Goal: Information Seeking & Learning: Learn about a topic

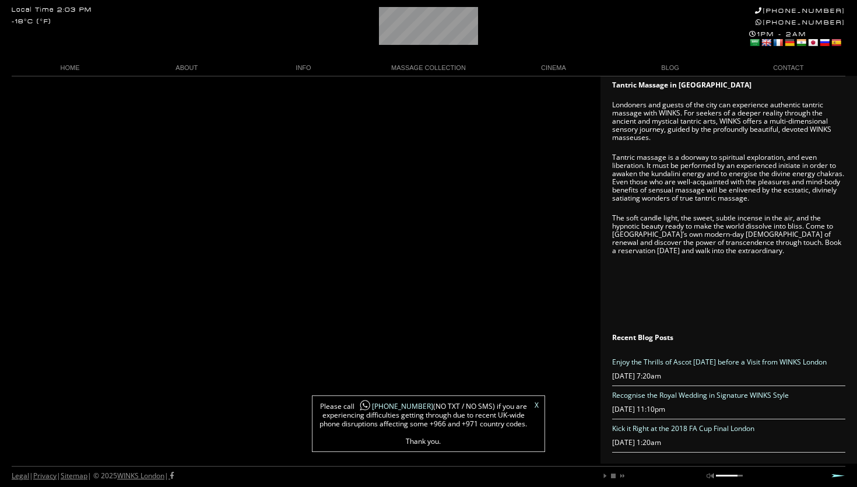
scroll to position [0, 33]
click at [538, 405] on link "X" at bounding box center [536, 405] width 4 height 7
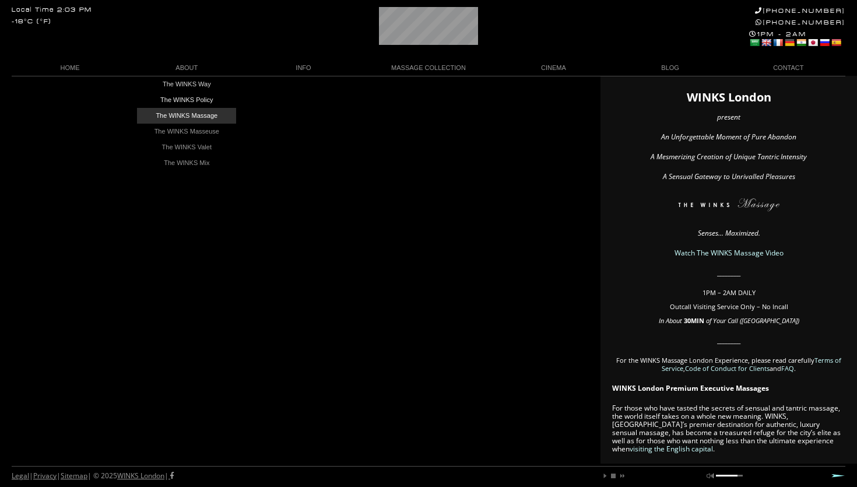
click at [194, 117] on link "The WINKS Massage" at bounding box center [186, 116] width 99 height 16
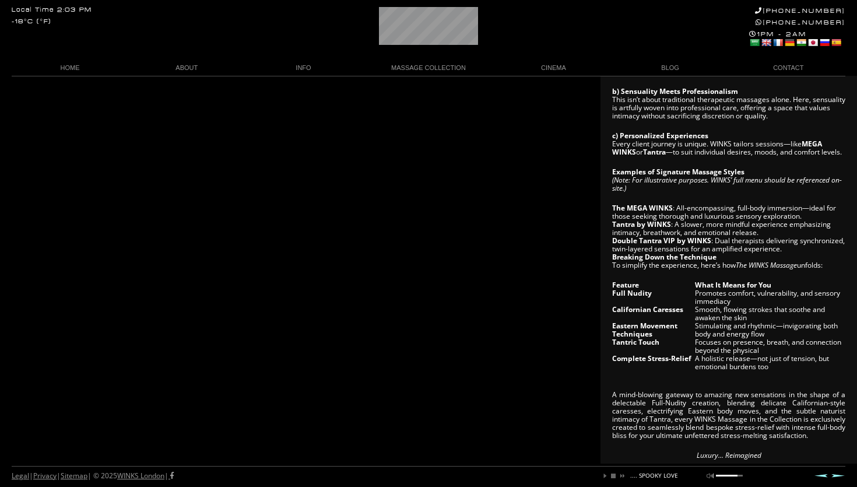
scroll to position [374, 0]
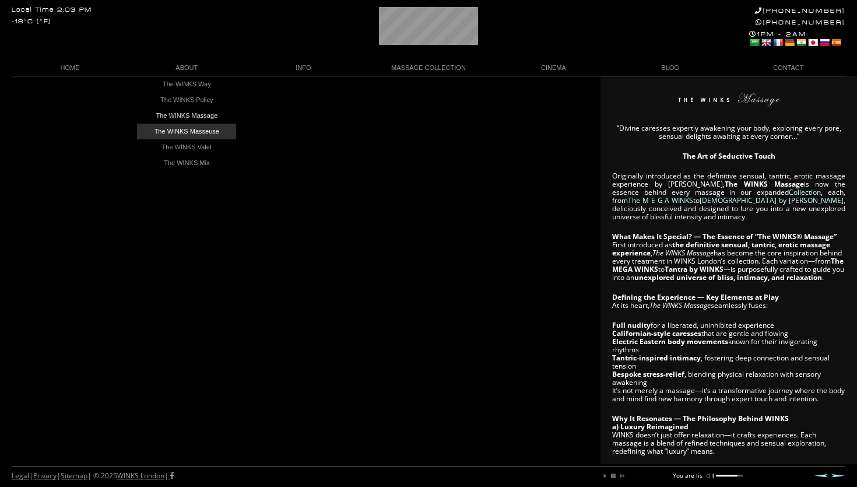
click at [200, 130] on link "The WINKS Masseuse" at bounding box center [186, 132] width 99 height 16
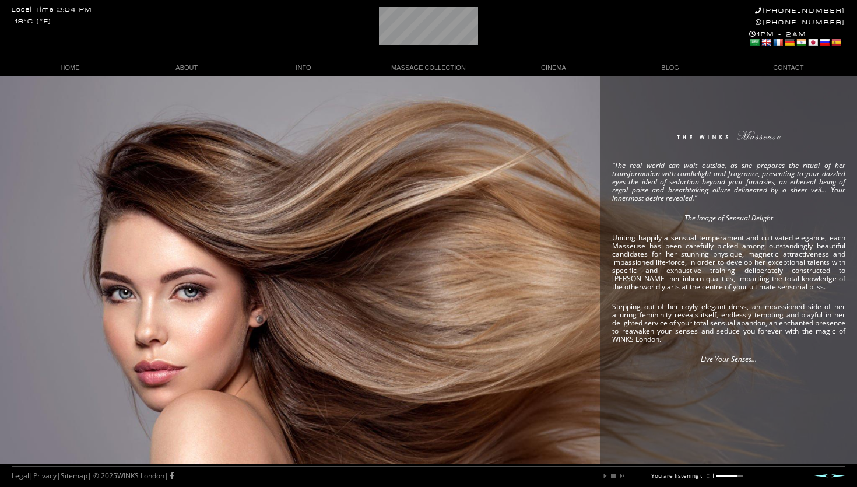
click at [472, 328] on div "“The real world can wait outside, as she prepares the ritual of her transformat…" at bounding box center [428, 270] width 857 height 388
click at [836, 477] on link "Next" at bounding box center [838, 475] width 14 height 4
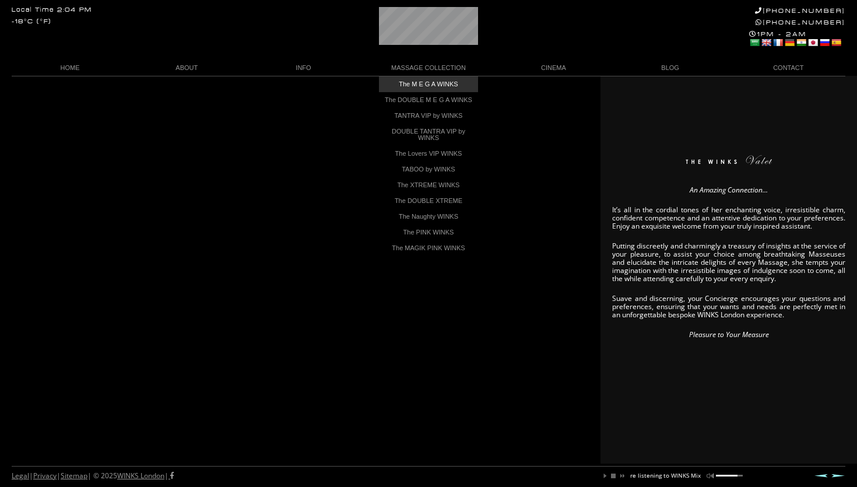
click at [441, 84] on link "The M E G A WINKS" at bounding box center [428, 84] width 99 height 16
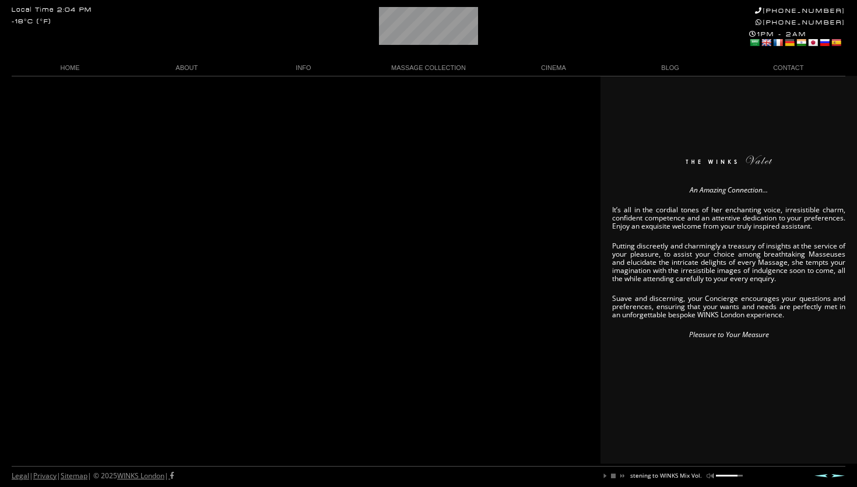
scroll to position [0, 101]
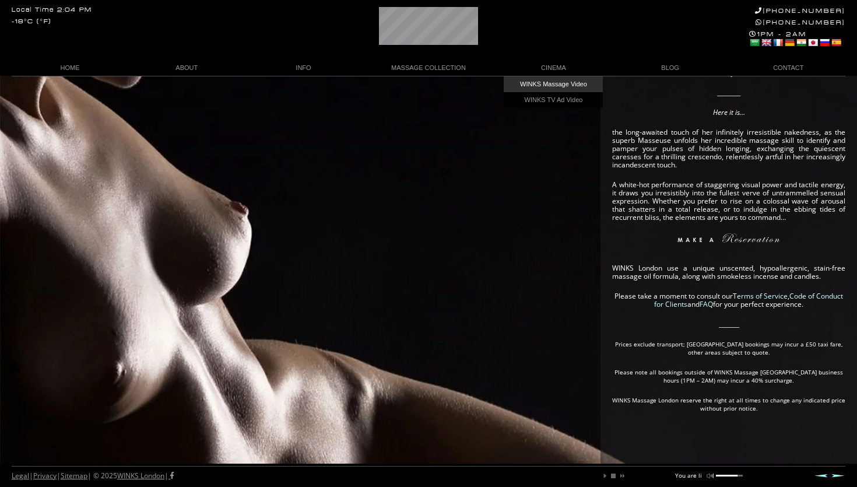
click at [559, 83] on link "WINKS Massage Video" at bounding box center [553, 84] width 99 height 16
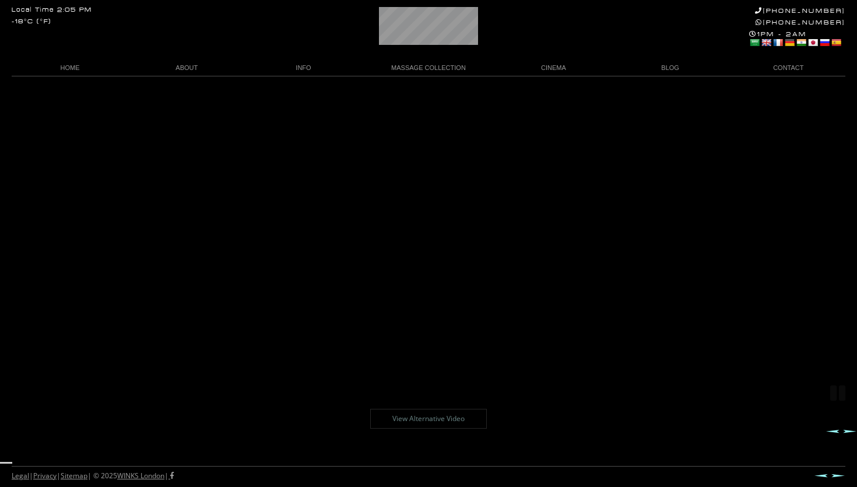
scroll to position [76, 0]
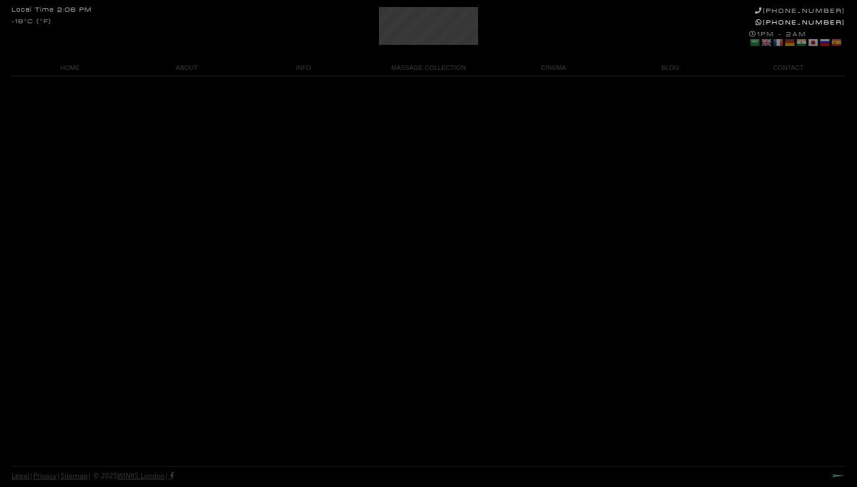
scroll to position [779, 0]
